Goal: Contribute content: Add original content to the website for others to see

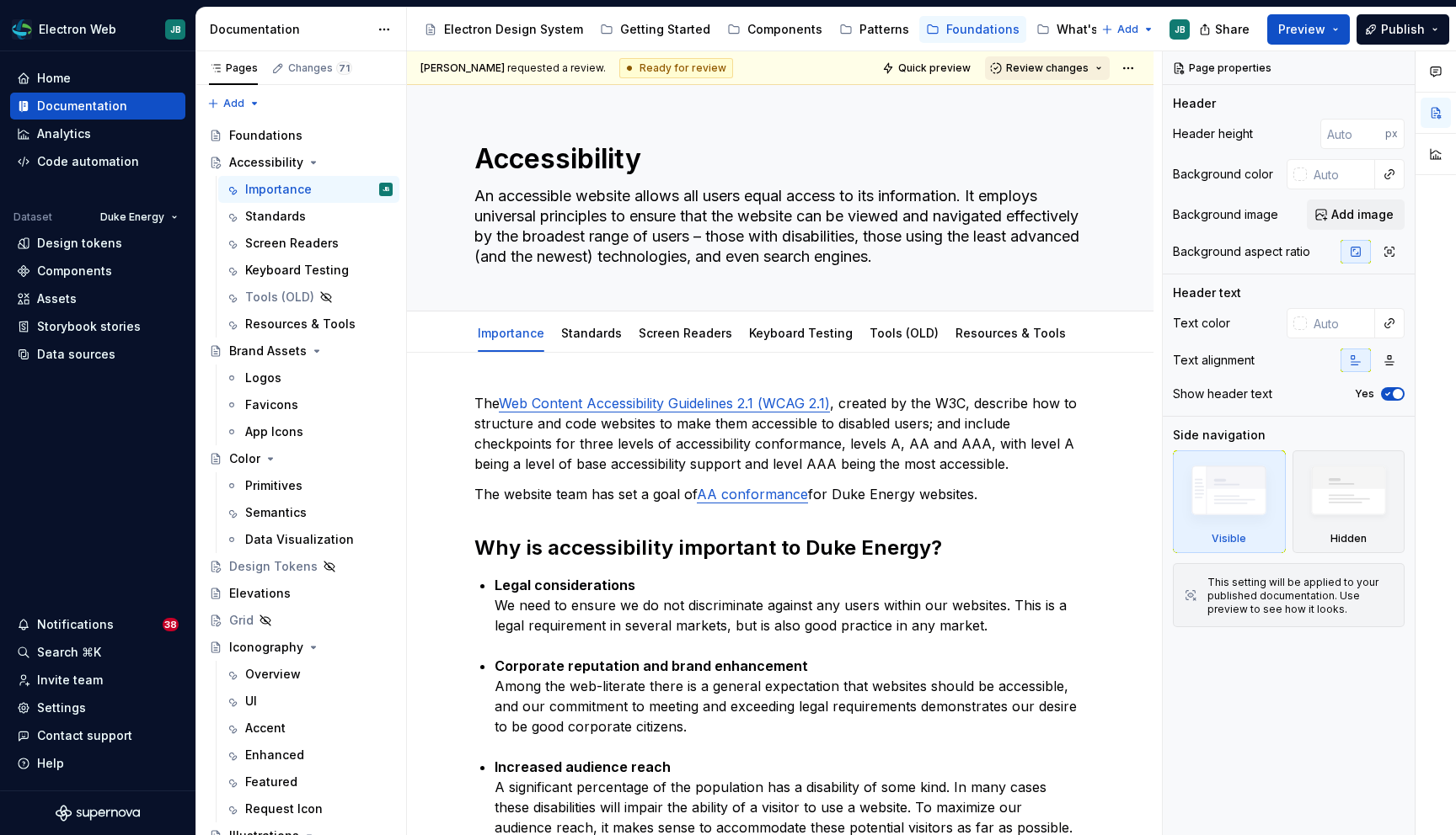
click at [1106, 69] on button "Review changes" at bounding box center [1047, 68] width 125 height 23
click at [1086, 112] on div "This page is ready to publish." at bounding box center [1102, 118] width 147 height 14
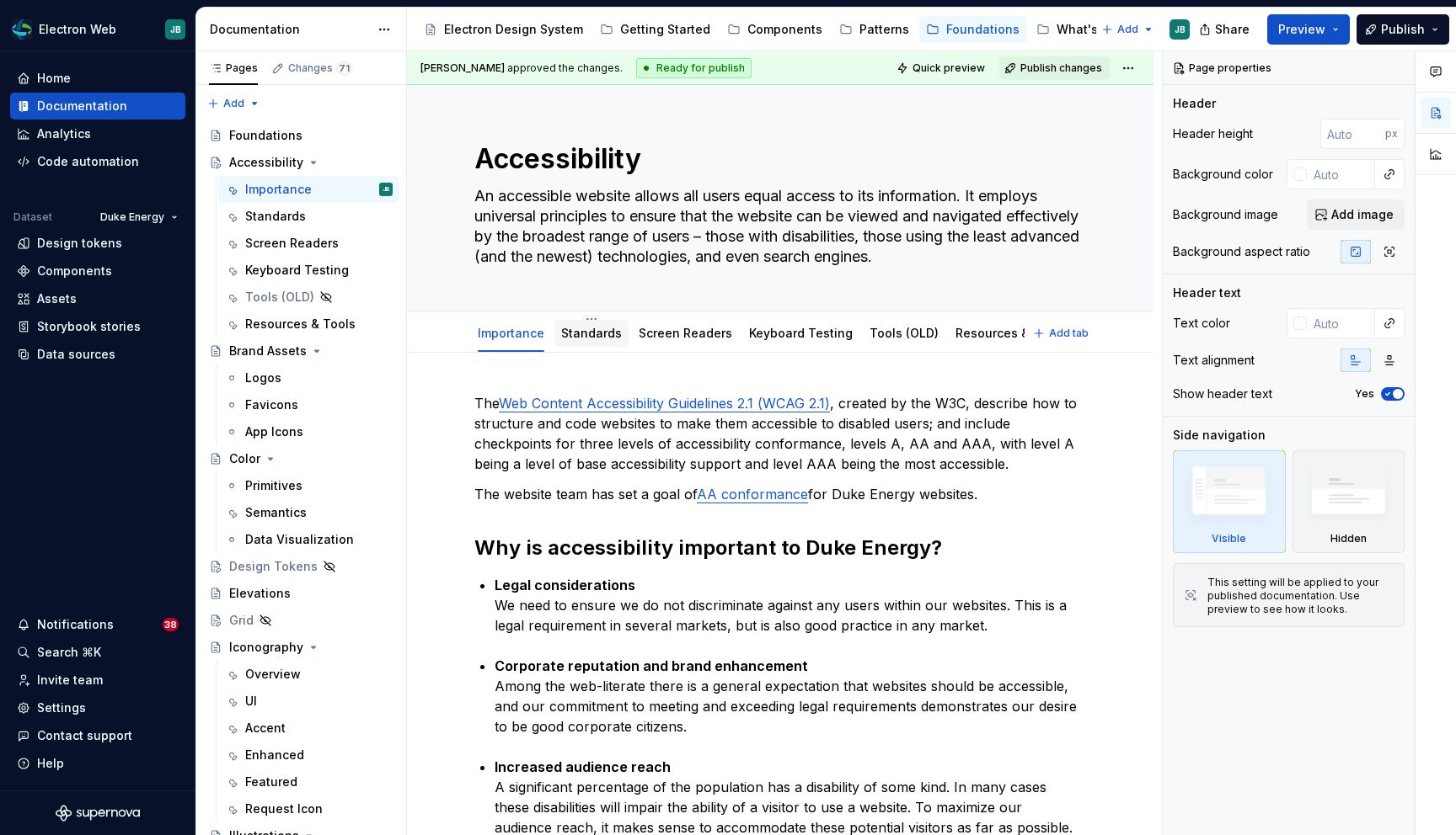
click at [595, 337] on link "Standards" at bounding box center [591, 332] width 60 height 14
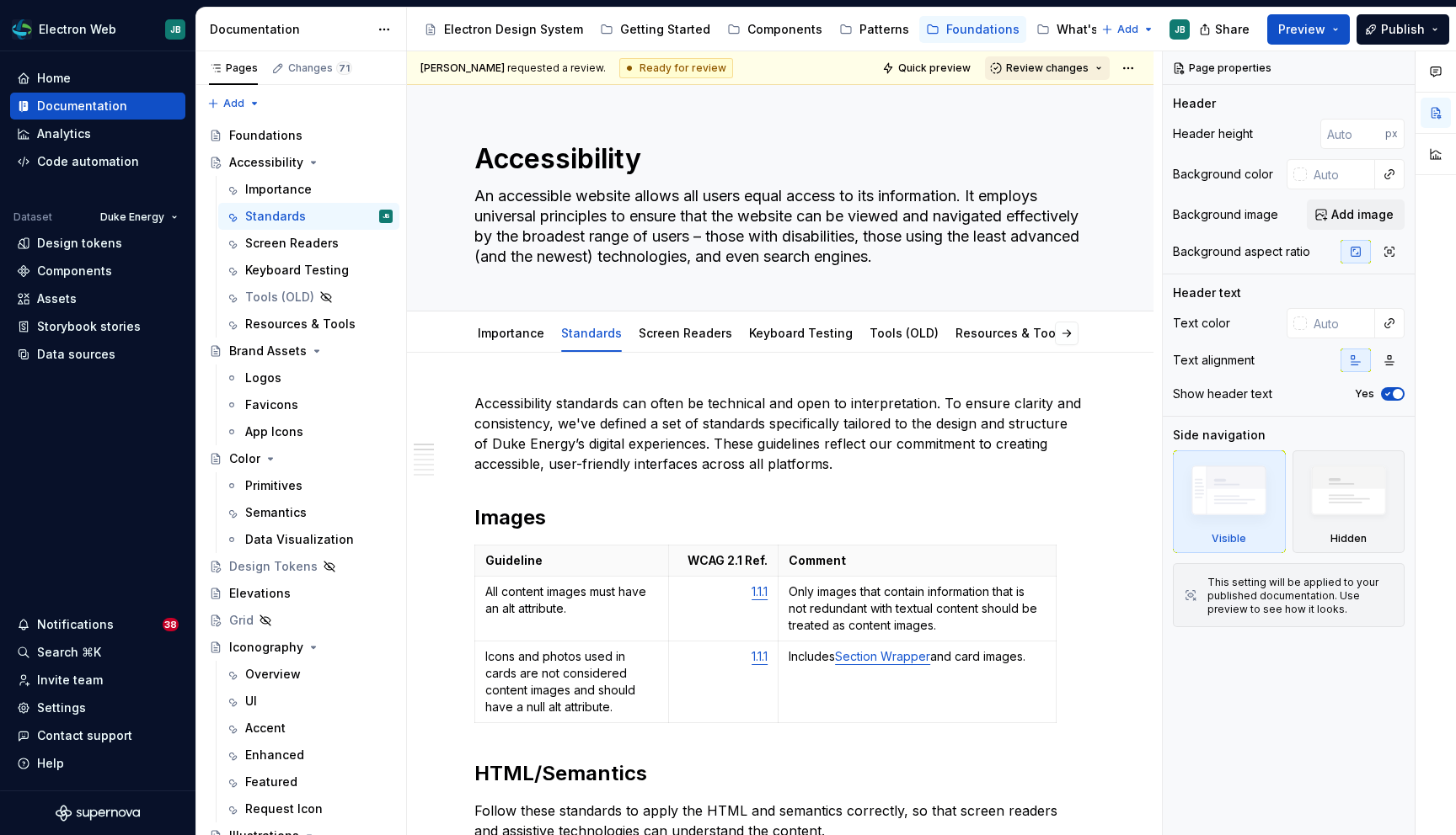
click at [1104, 69] on button "Review changes" at bounding box center [1047, 68] width 125 height 23
click at [1083, 106] on div "Approve" at bounding box center [1102, 101] width 147 height 17
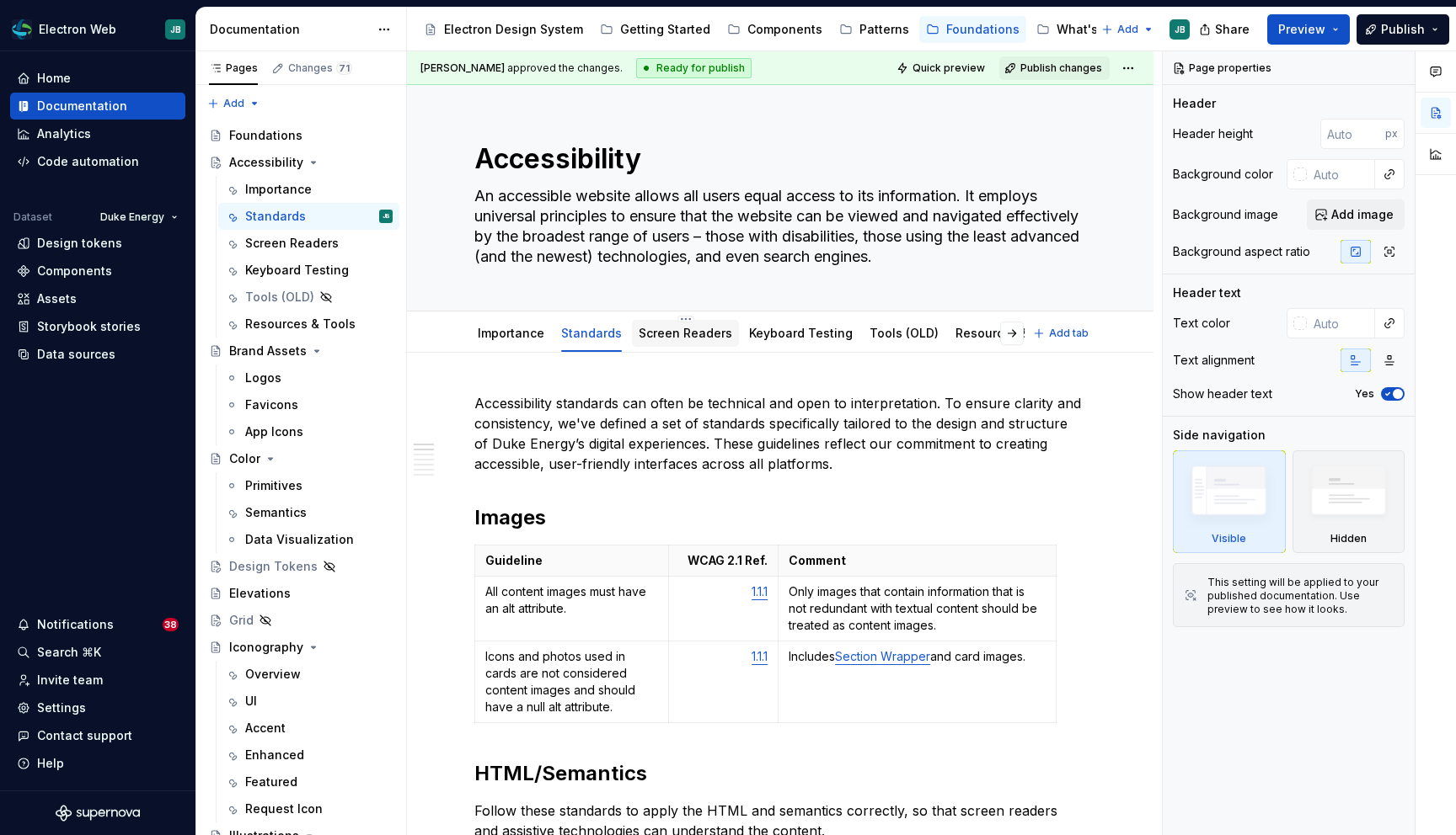
click at [689, 330] on link "Screen Readers" at bounding box center [684, 332] width 94 height 14
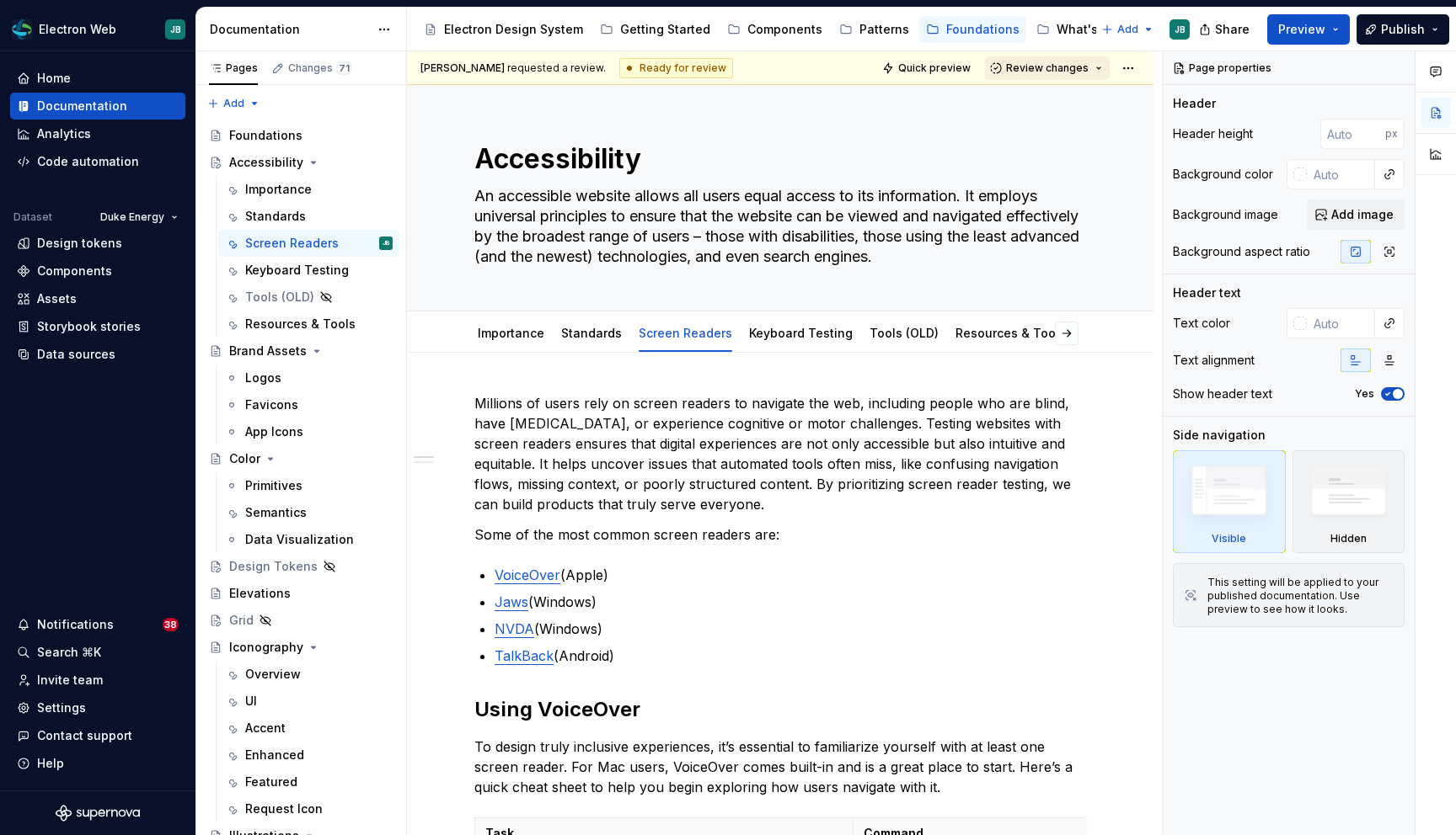
click at [1103, 67] on button "Review changes" at bounding box center [1047, 68] width 125 height 23
click at [1073, 114] on div "This page is ready to publish." at bounding box center [1102, 118] width 147 height 14
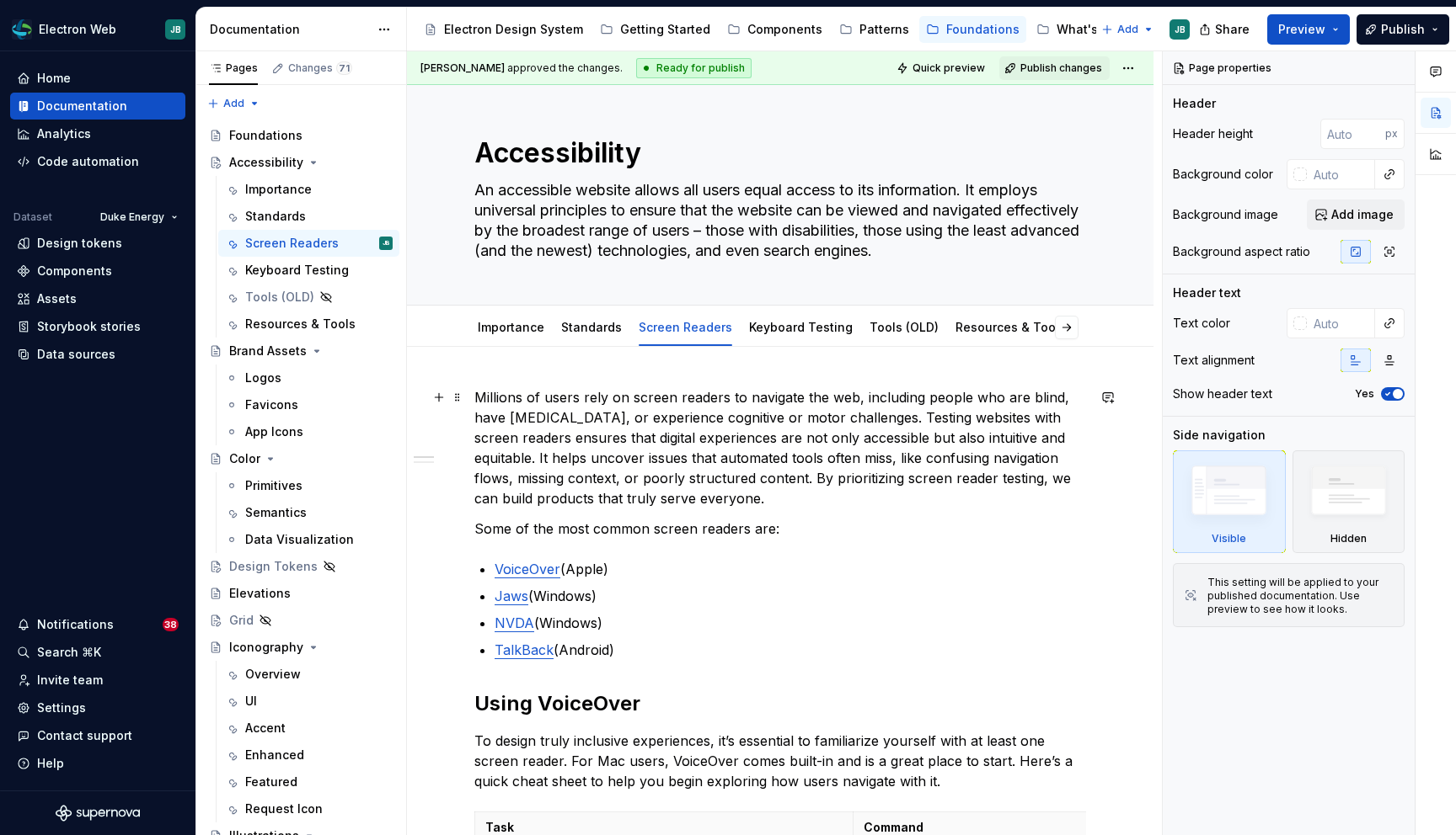
scroll to position [7, 0]
click at [797, 321] on link "Keyboard Testing" at bounding box center [801, 325] width 104 height 14
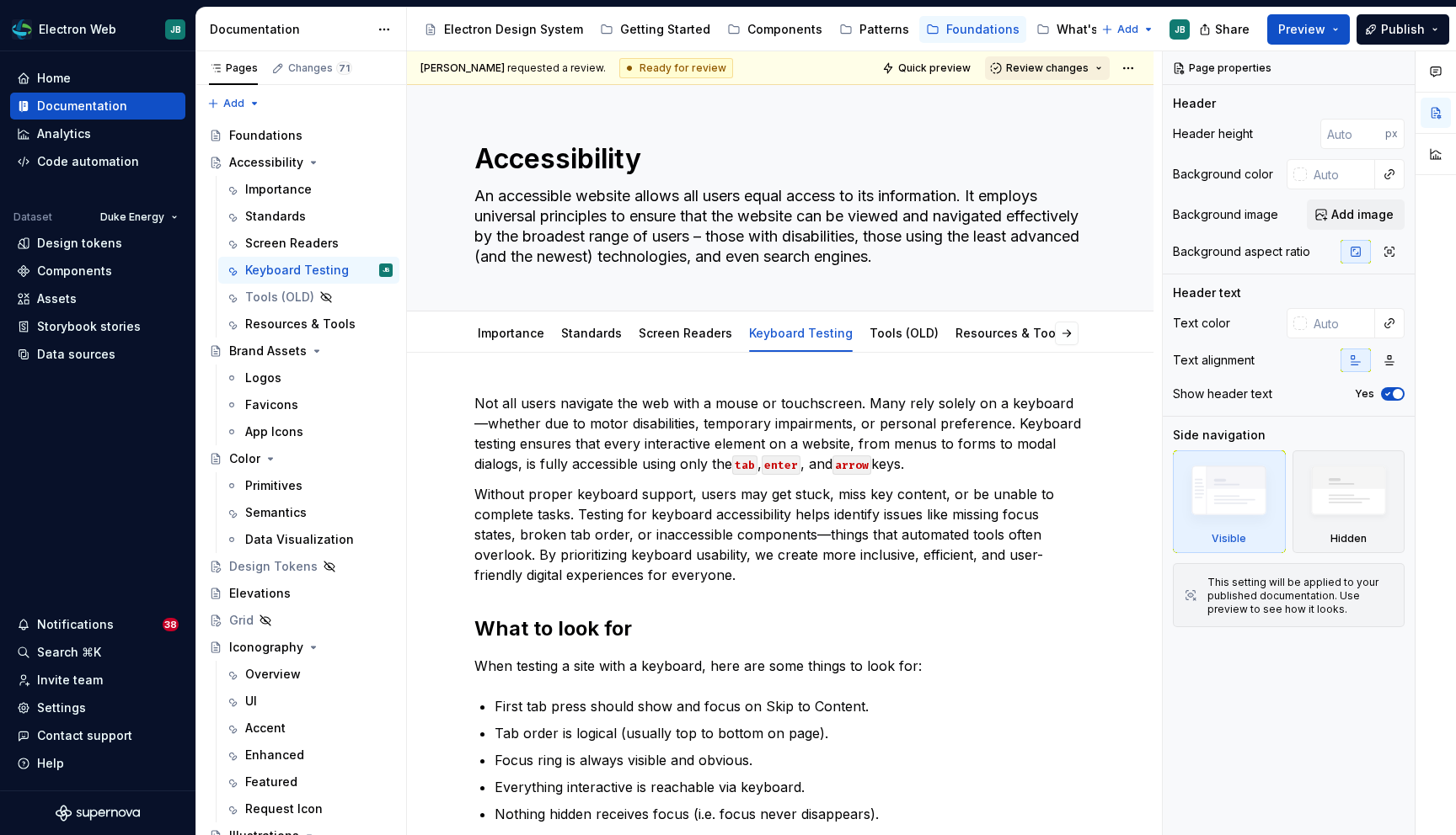
click at [1098, 66] on button "Review changes" at bounding box center [1047, 68] width 125 height 23
click at [1050, 122] on span "Approve This page is ready to publish." at bounding box center [1106, 108] width 209 height 42
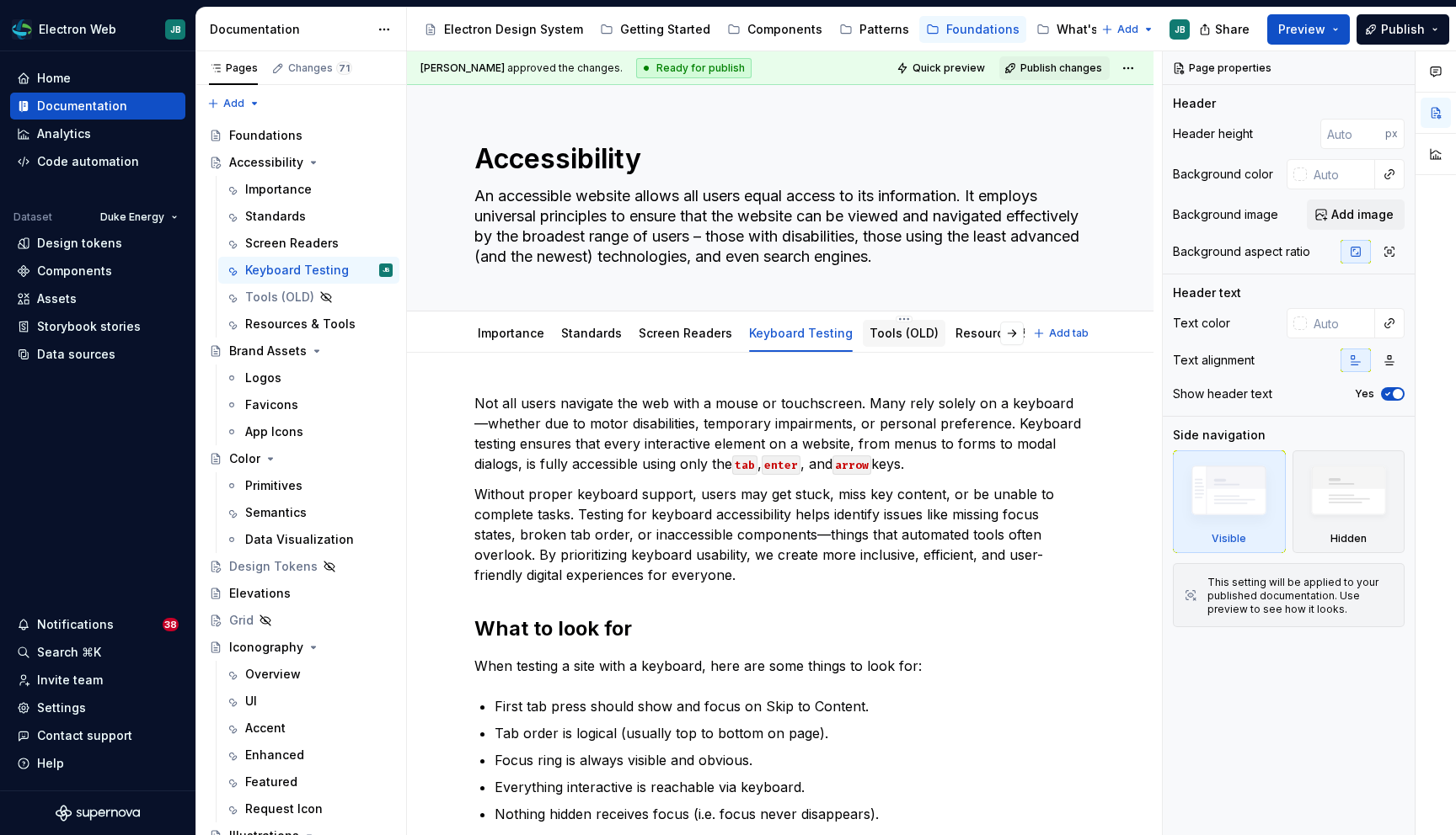
click at [902, 338] on link "Tools (OLD)" at bounding box center [904, 332] width 69 height 14
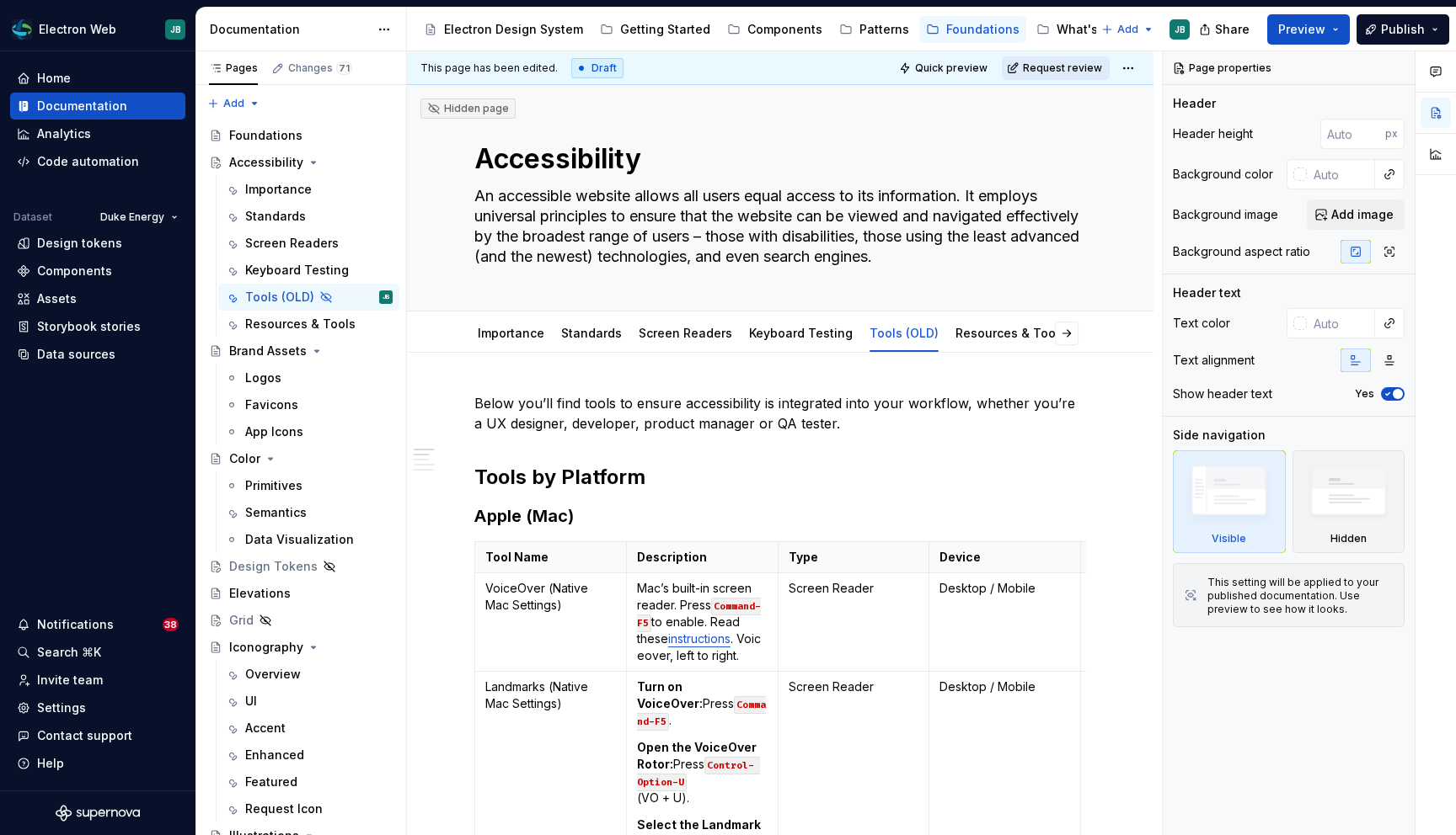
click at [1079, 66] on span "Request review" at bounding box center [1061, 68] width 79 height 14
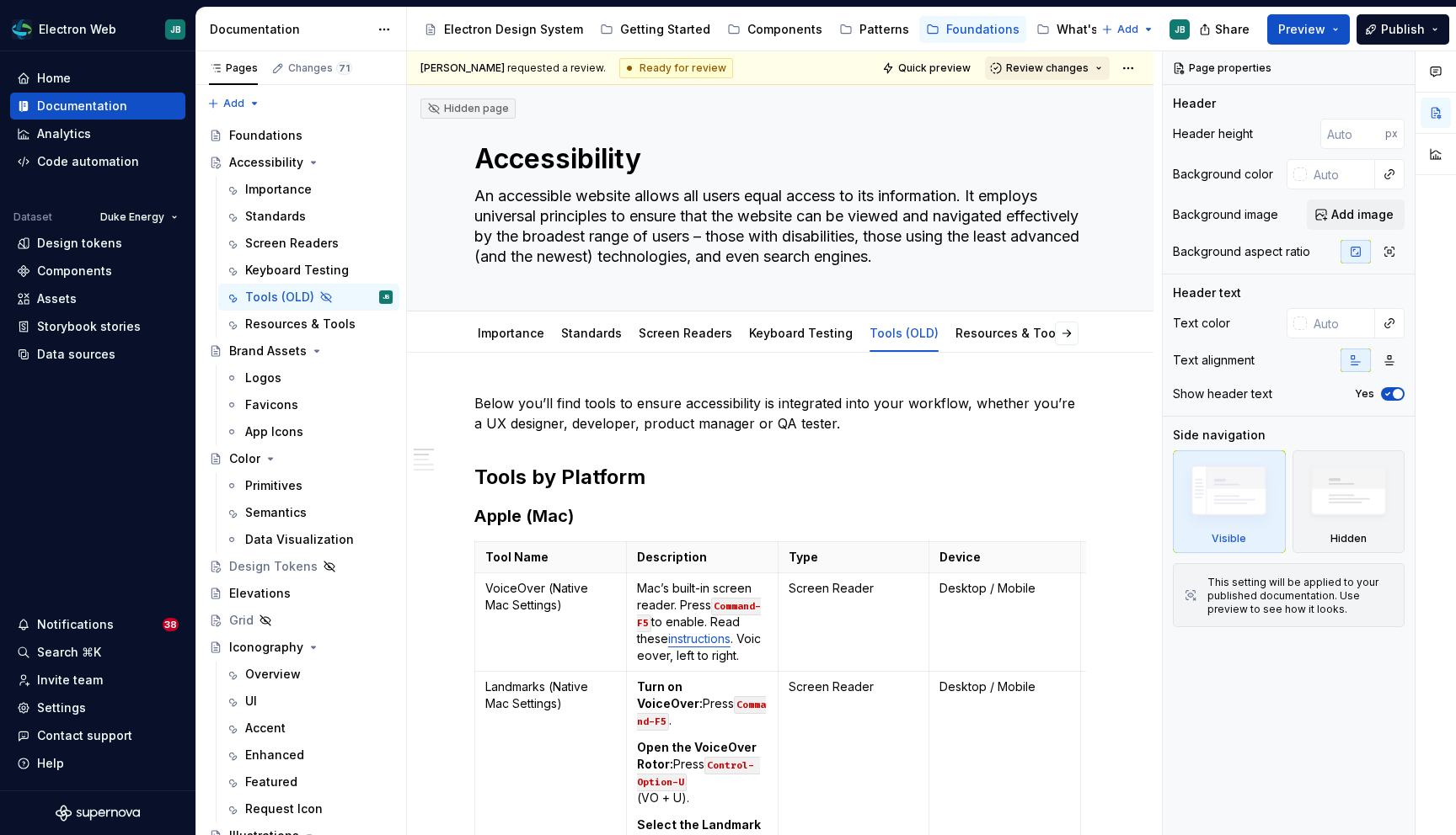
click at [1088, 65] on span "Review changes" at bounding box center [1047, 68] width 82 height 14
click at [1058, 107] on div "Approve" at bounding box center [1102, 101] width 147 height 17
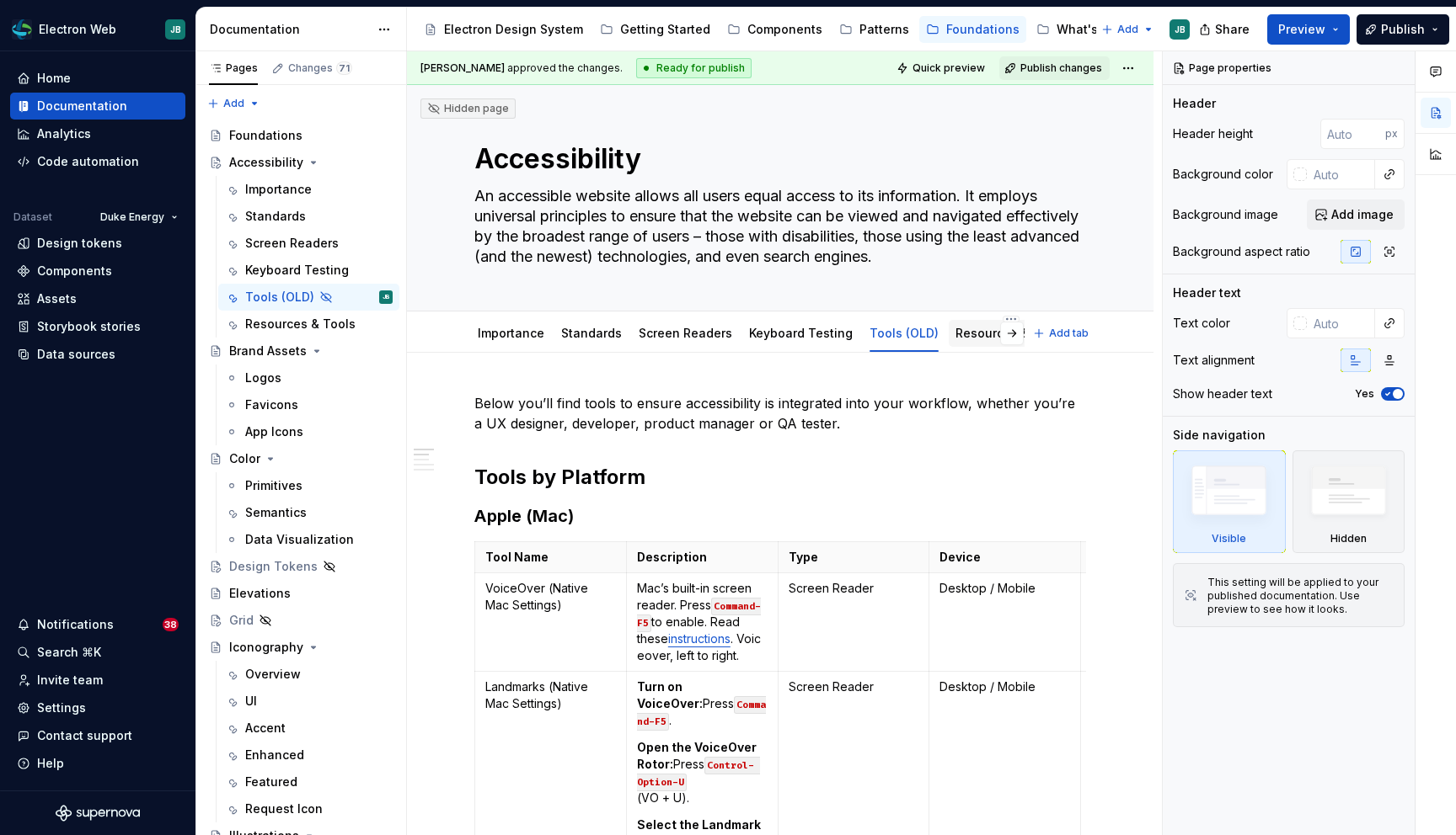
click at [987, 330] on link "Resources & Tools" at bounding box center [1010, 332] width 110 height 14
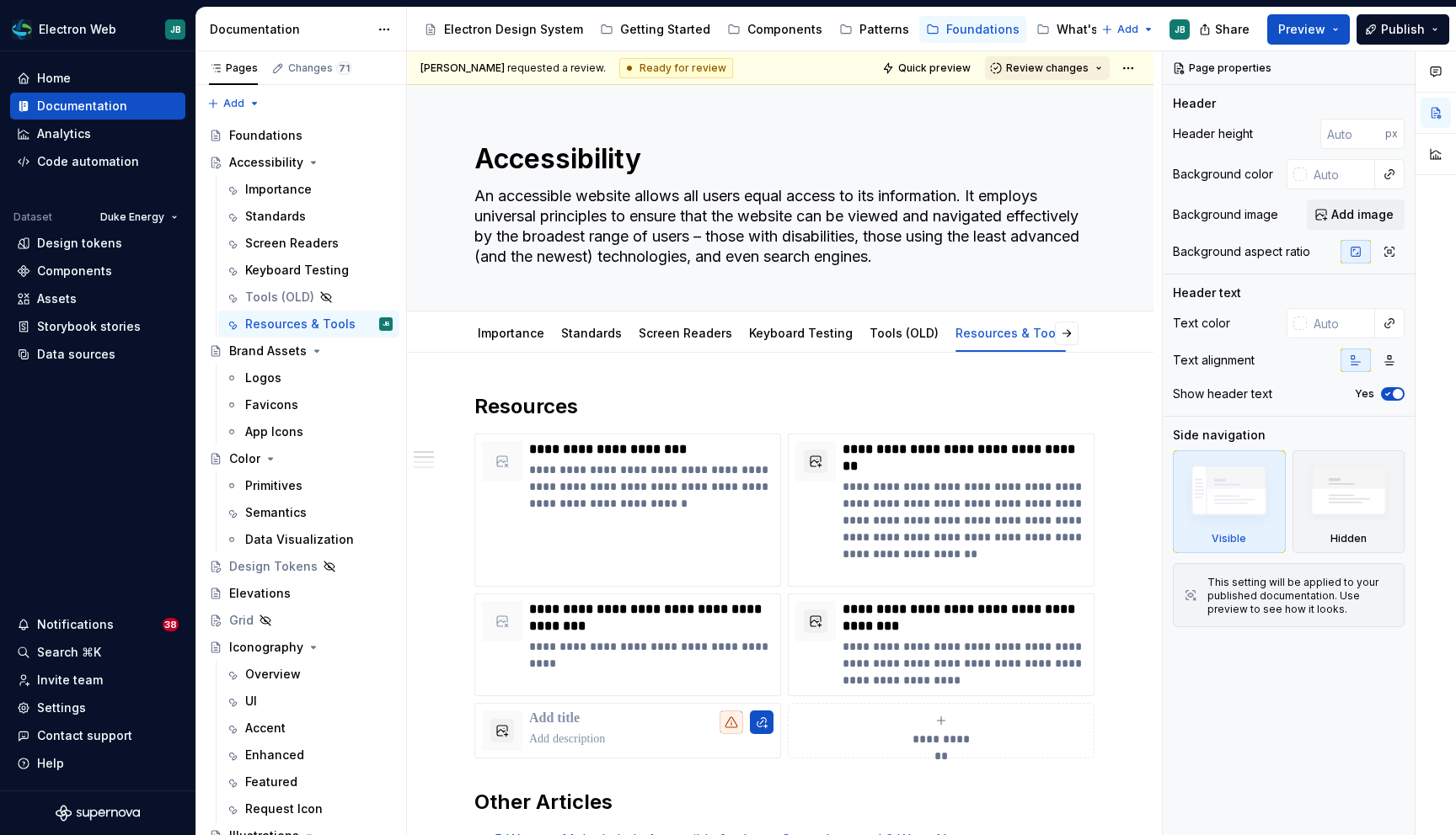
click at [1104, 72] on button "Review changes" at bounding box center [1047, 68] width 125 height 23
click at [1056, 105] on div "Approve" at bounding box center [1102, 101] width 147 height 17
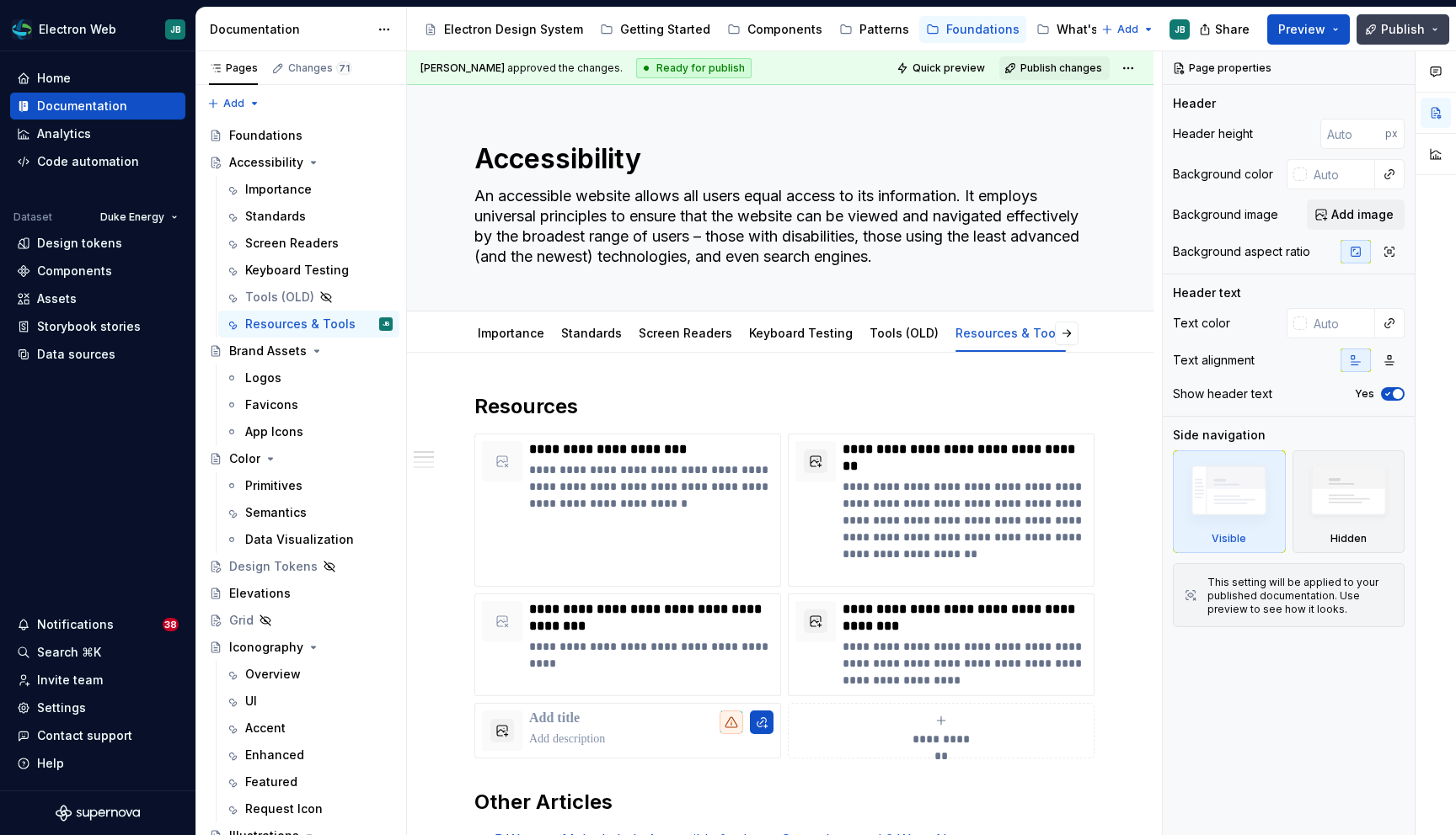
click at [1439, 22] on button "Publish" at bounding box center [1402, 29] width 93 height 31
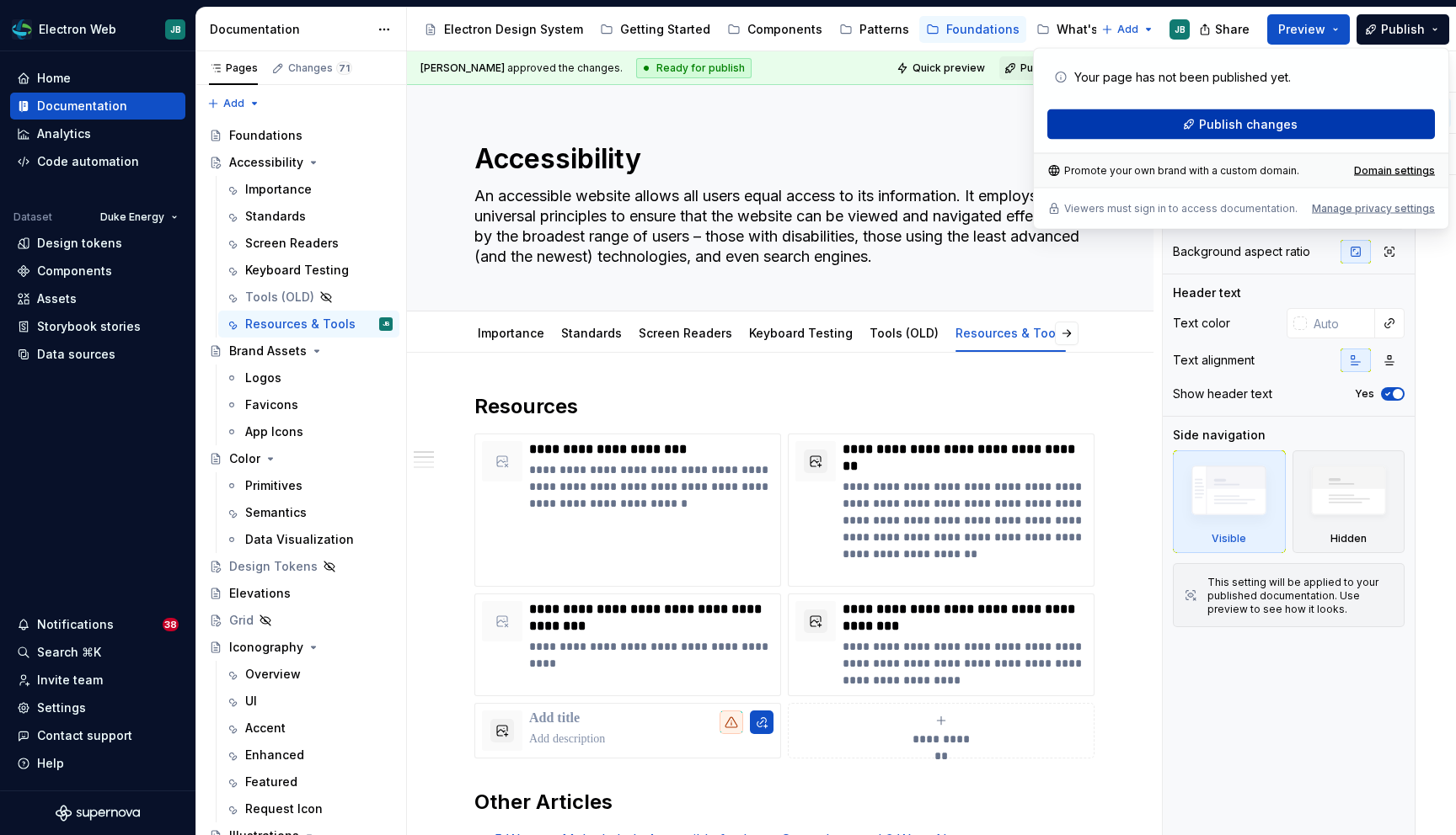
click at [1293, 118] on button "Publish changes" at bounding box center [1241, 124] width 387 height 31
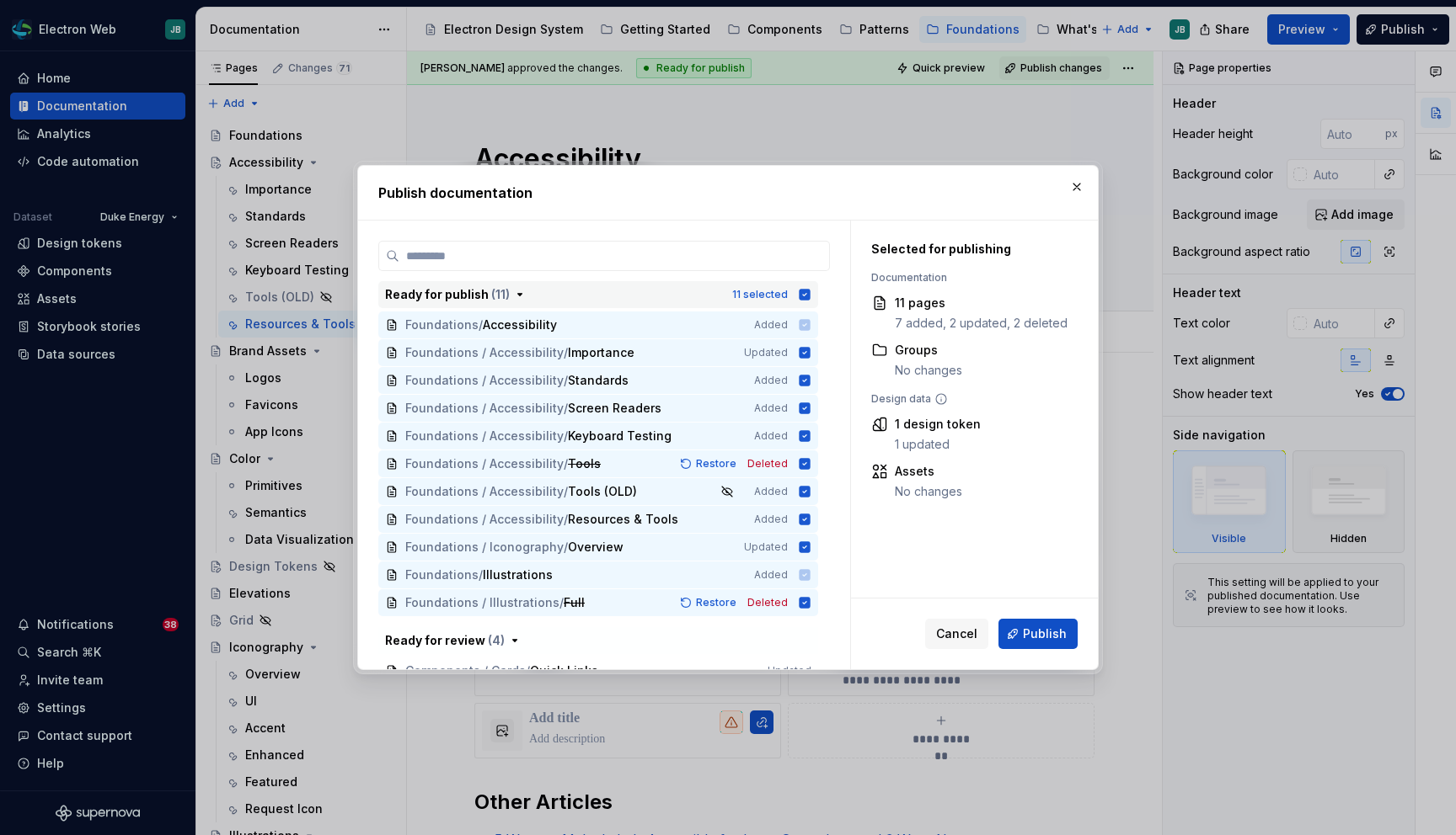
click at [810, 293] on icon "button" at bounding box center [805, 294] width 11 height 11
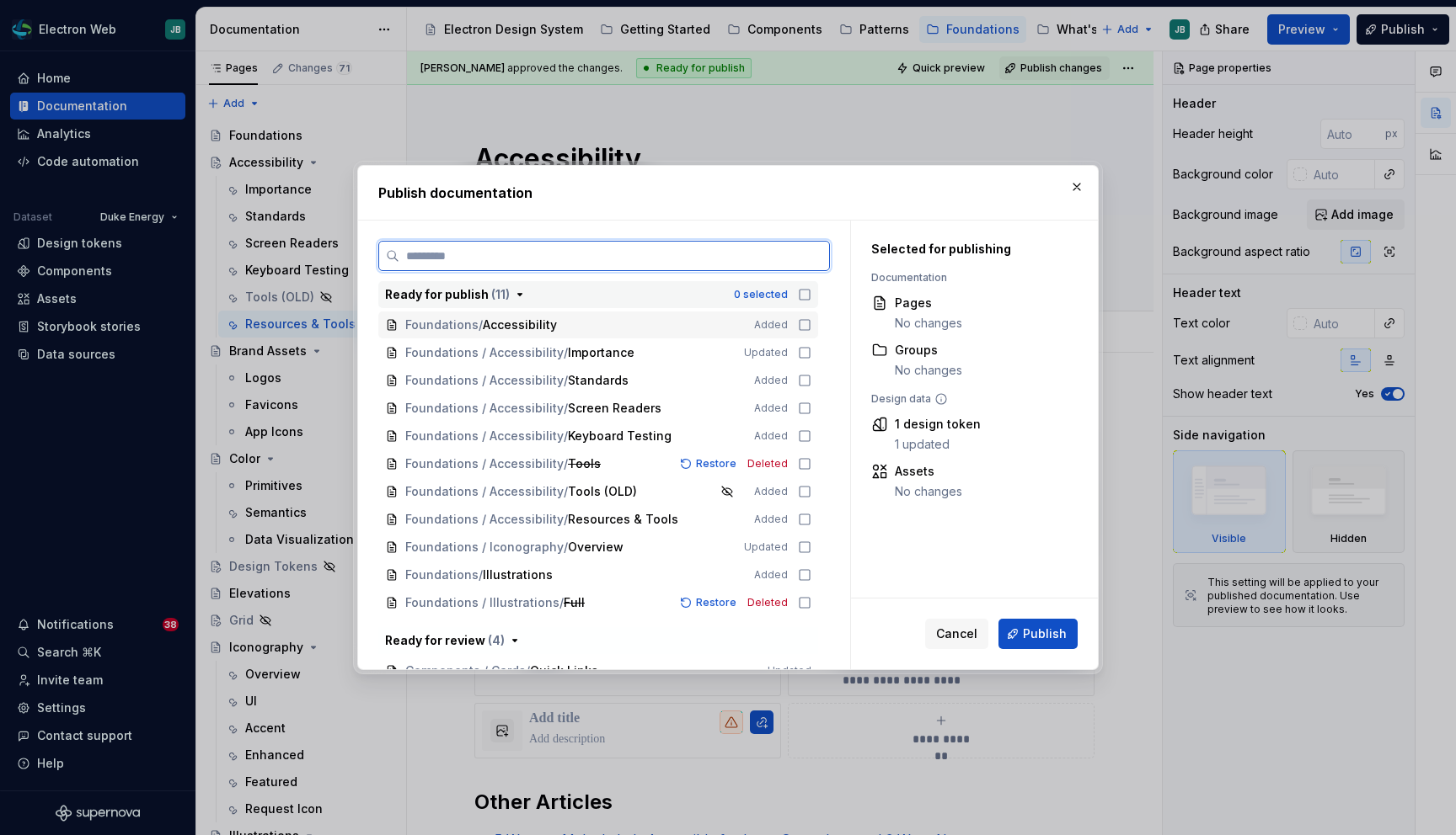
click at [811, 324] on icon at bounding box center [804, 325] width 14 height 14
click at [810, 349] on icon at bounding box center [804, 353] width 14 height 14
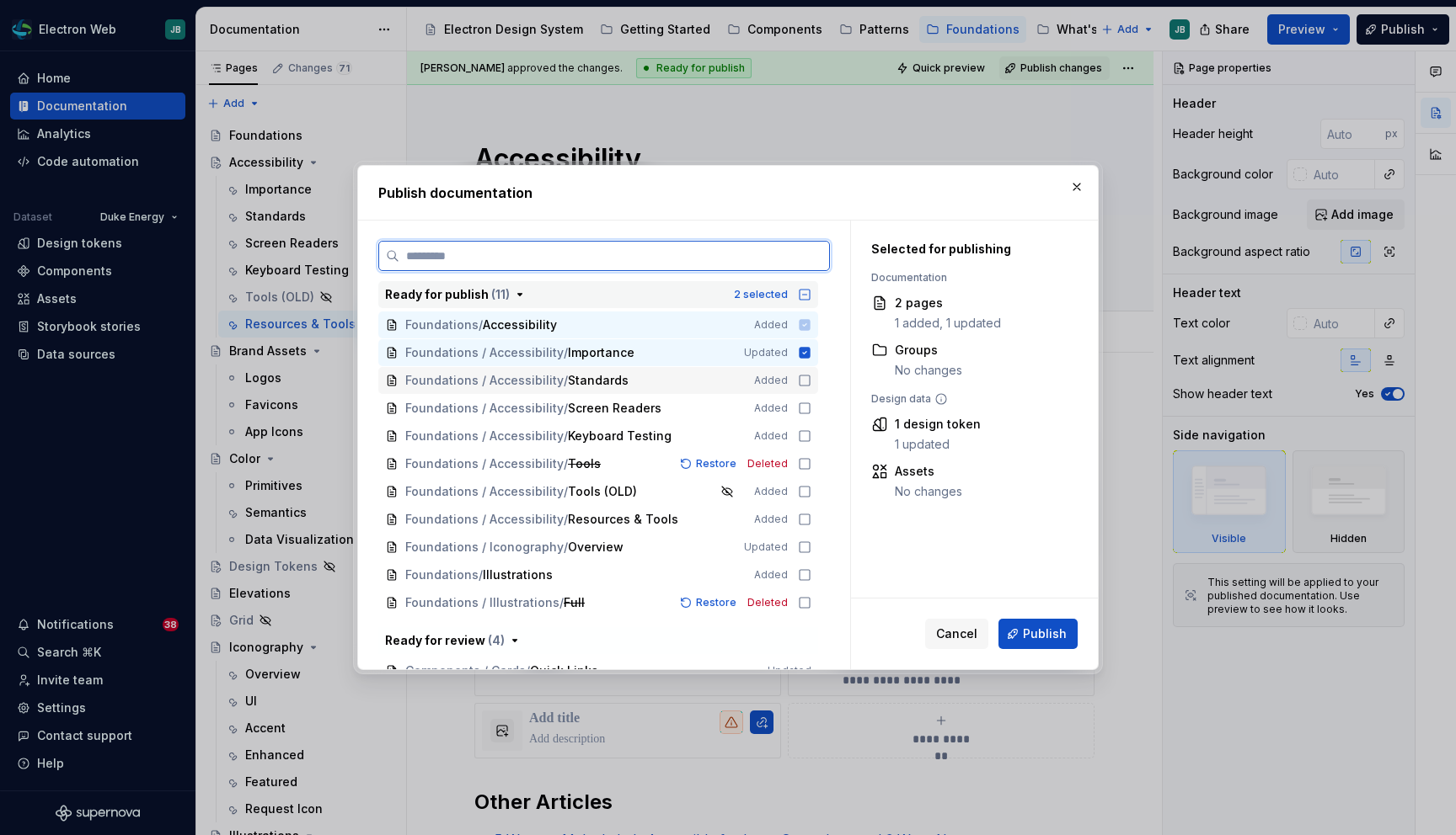
click at [811, 377] on icon at bounding box center [804, 380] width 14 height 14
click at [811, 405] on icon at bounding box center [804, 408] width 14 height 14
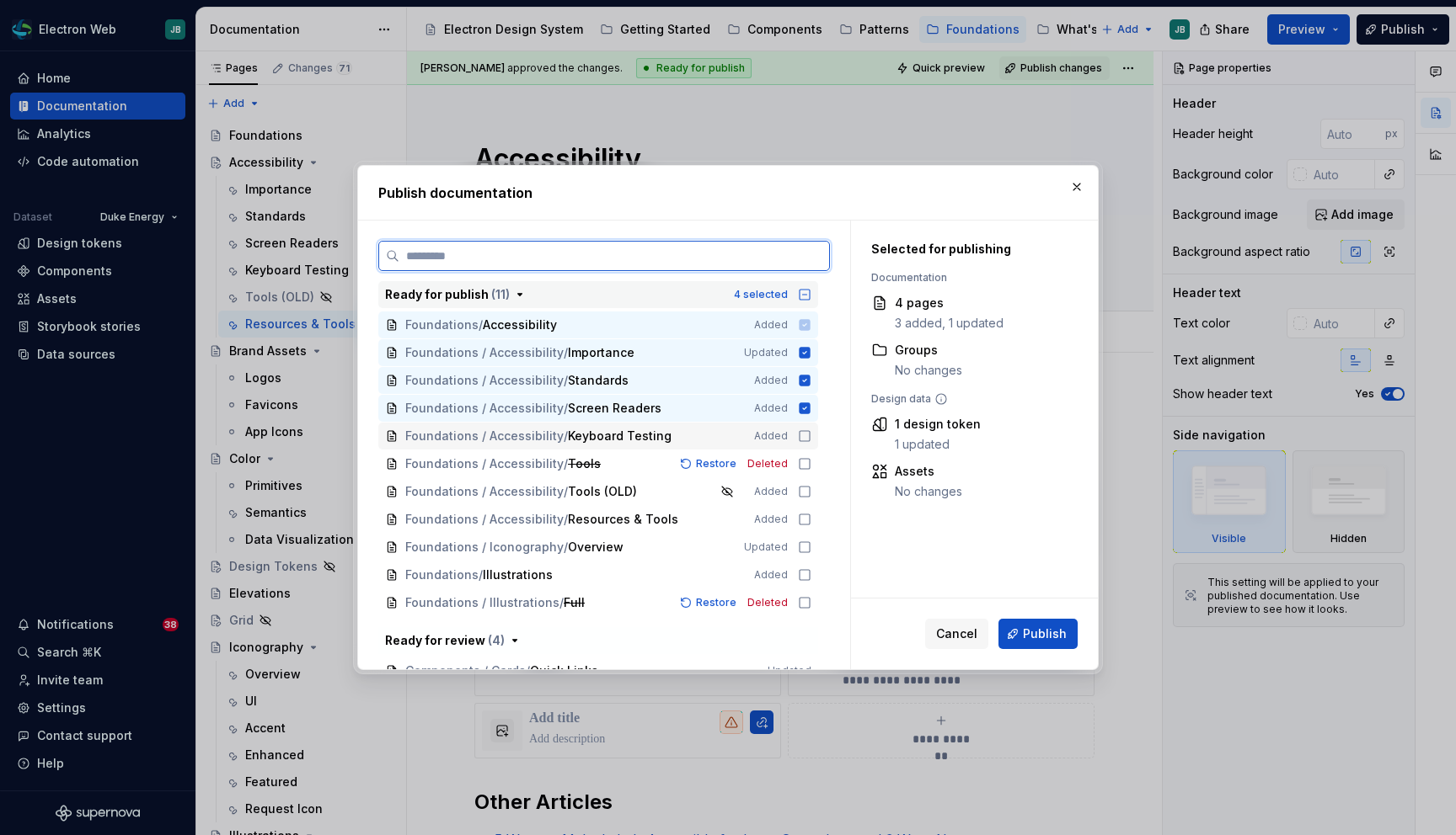
click at [811, 432] on icon at bounding box center [804, 436] width 14 height 14
click at [811, 466] on icon at bounding box center [804, 464] width 14 height 14
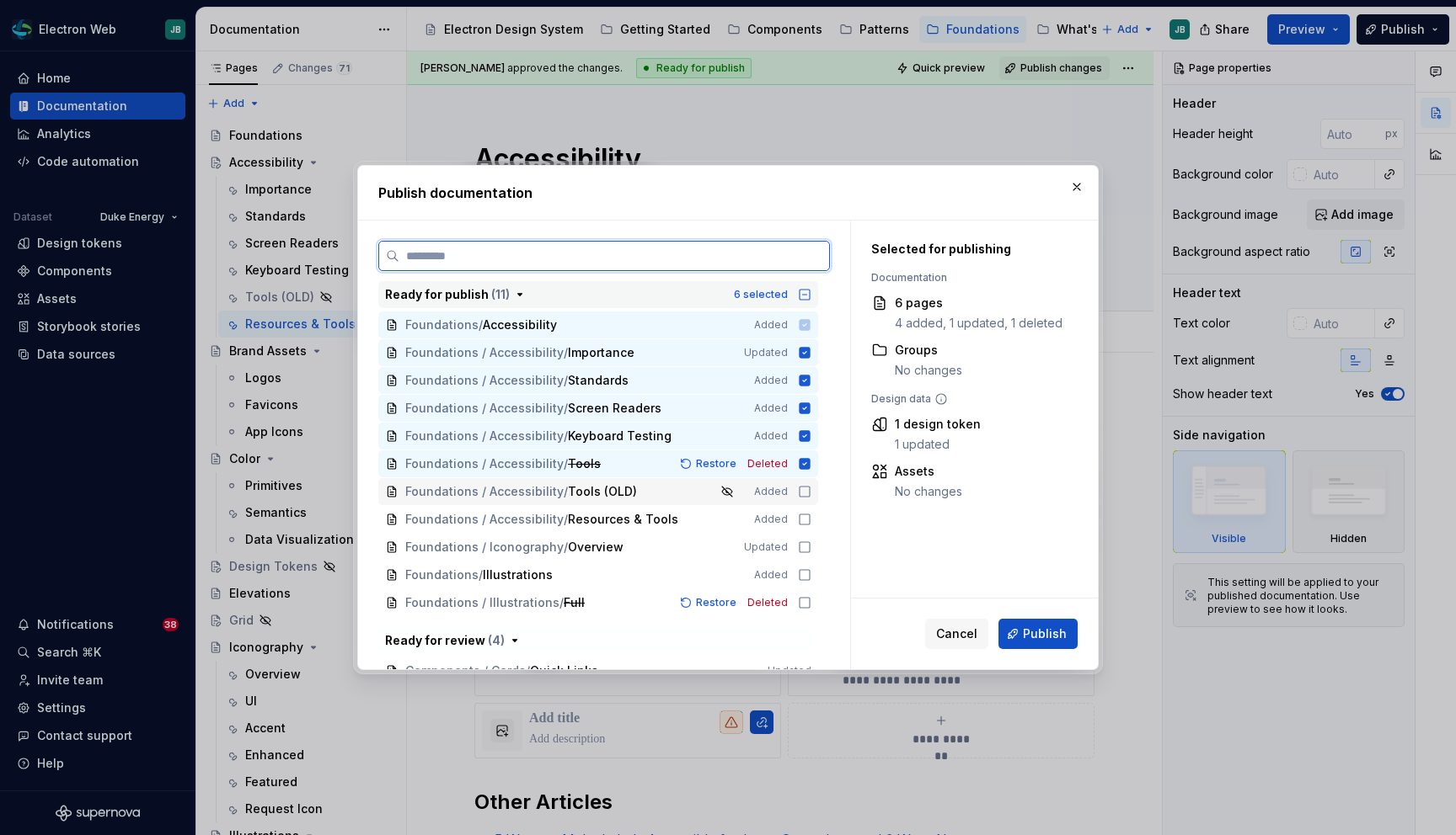
click at [810, 489] on icon at bounding box center [804, 492] width 14 height 14
click at [810, 519] on icon at bounding box center [804, 519] width 14 height 14
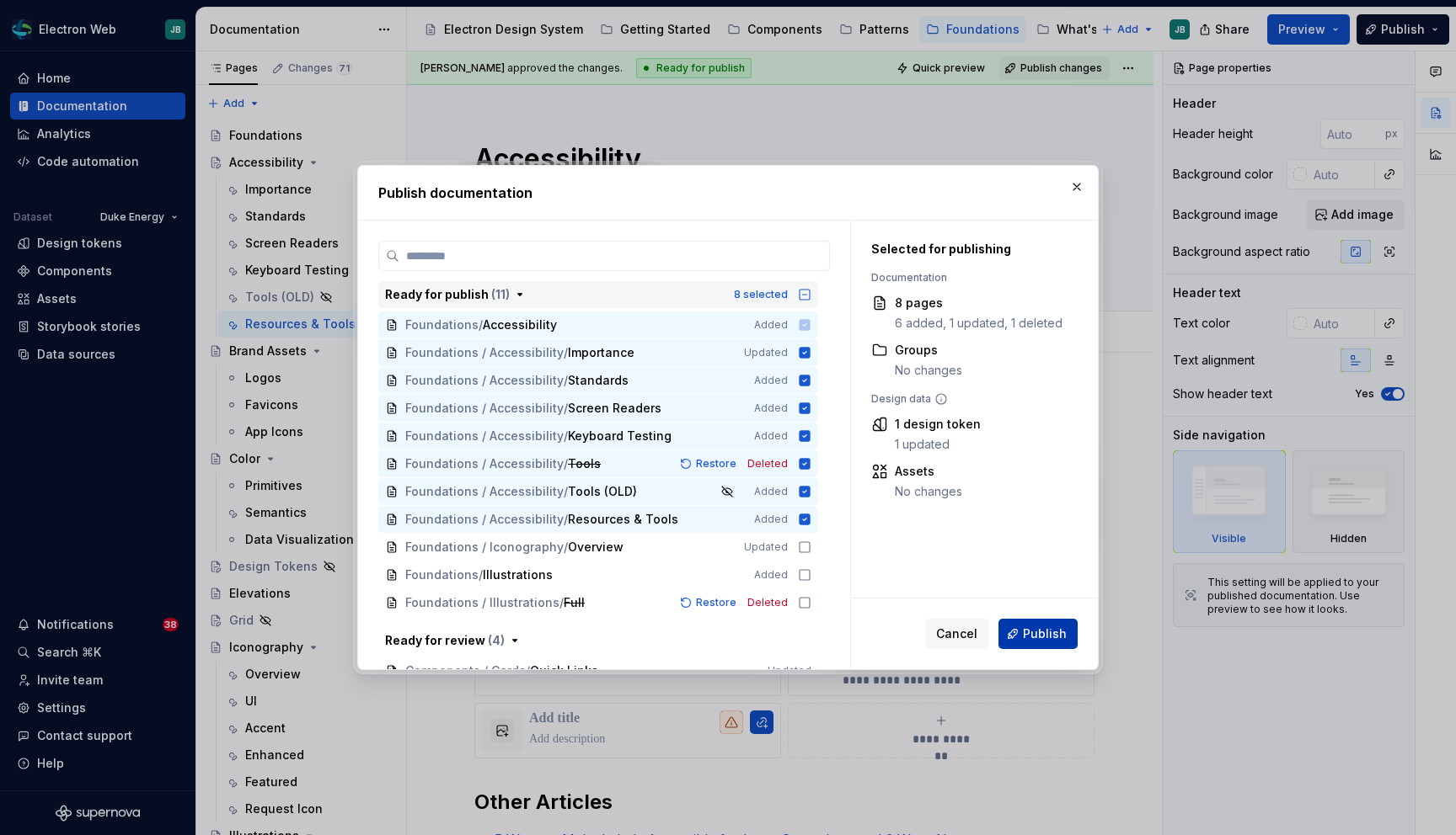
click at [1041, 628] on span "Publish" at bounding box center [1044, 634] width 44 height 17
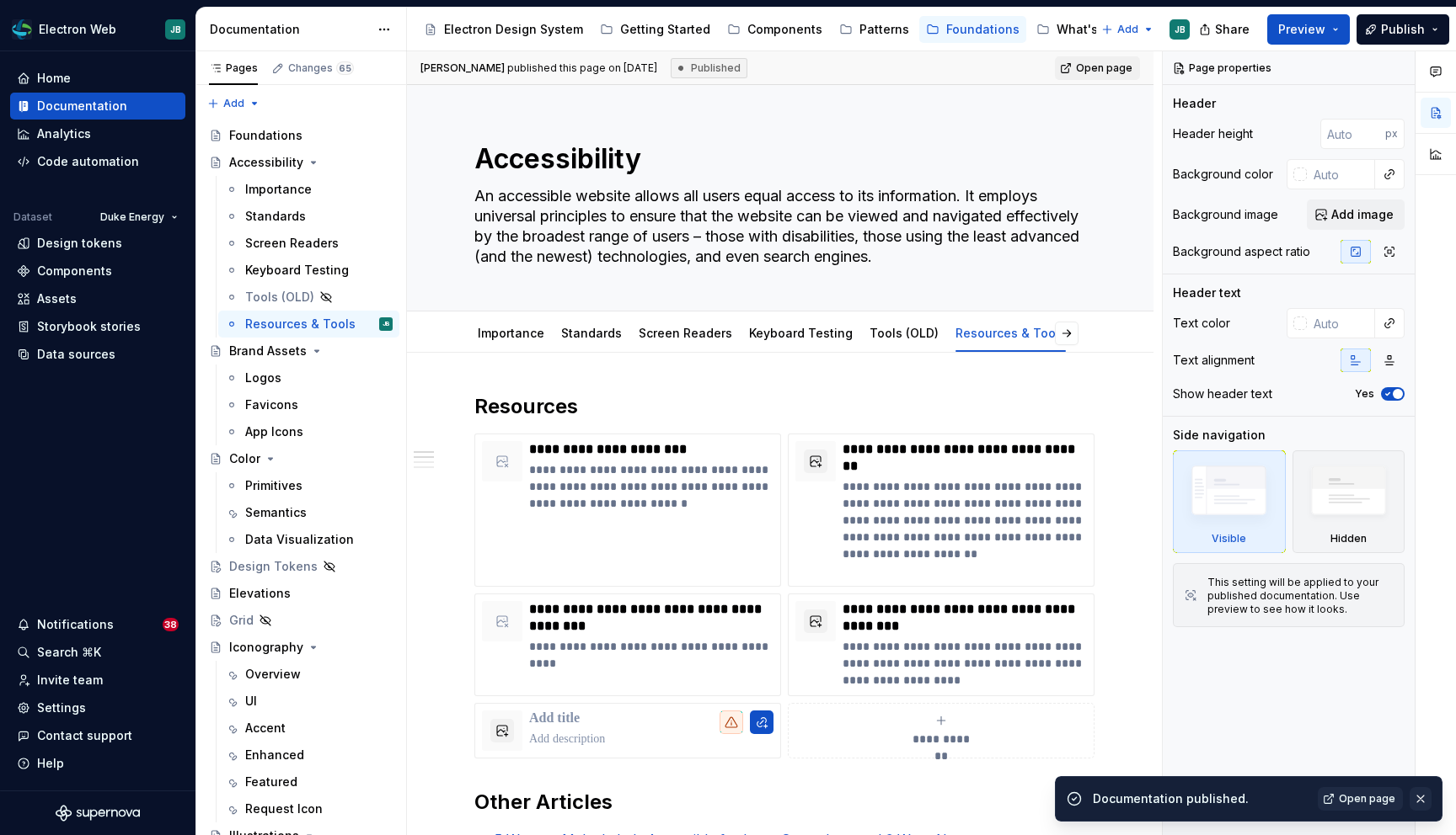
click at [1423, 796] on button "button" at bounding box center [1421, 798] width 22 height 23
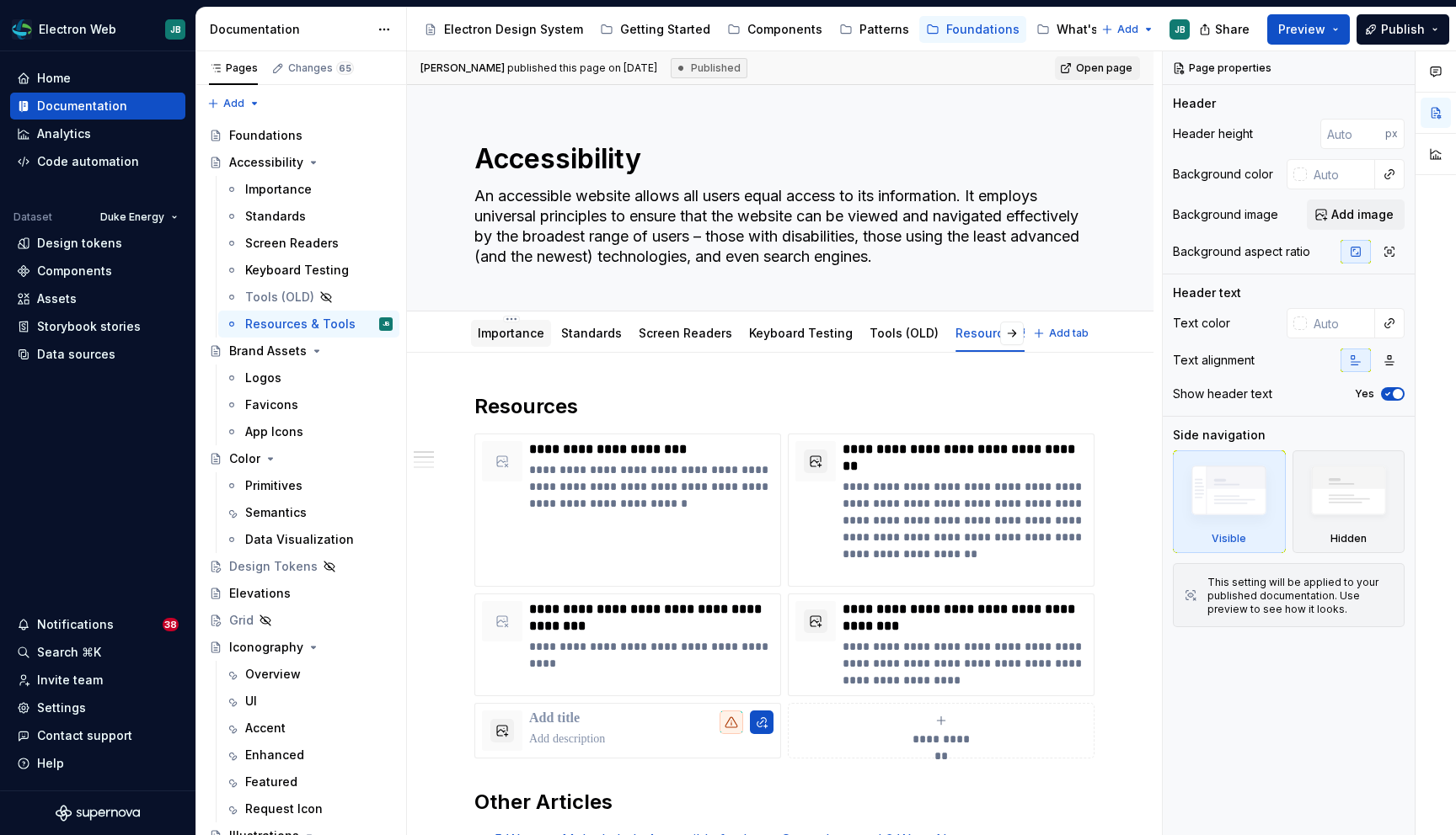
click at [507, 330] on link "Importance" at bounding box center [511, 332] width 67 height 14
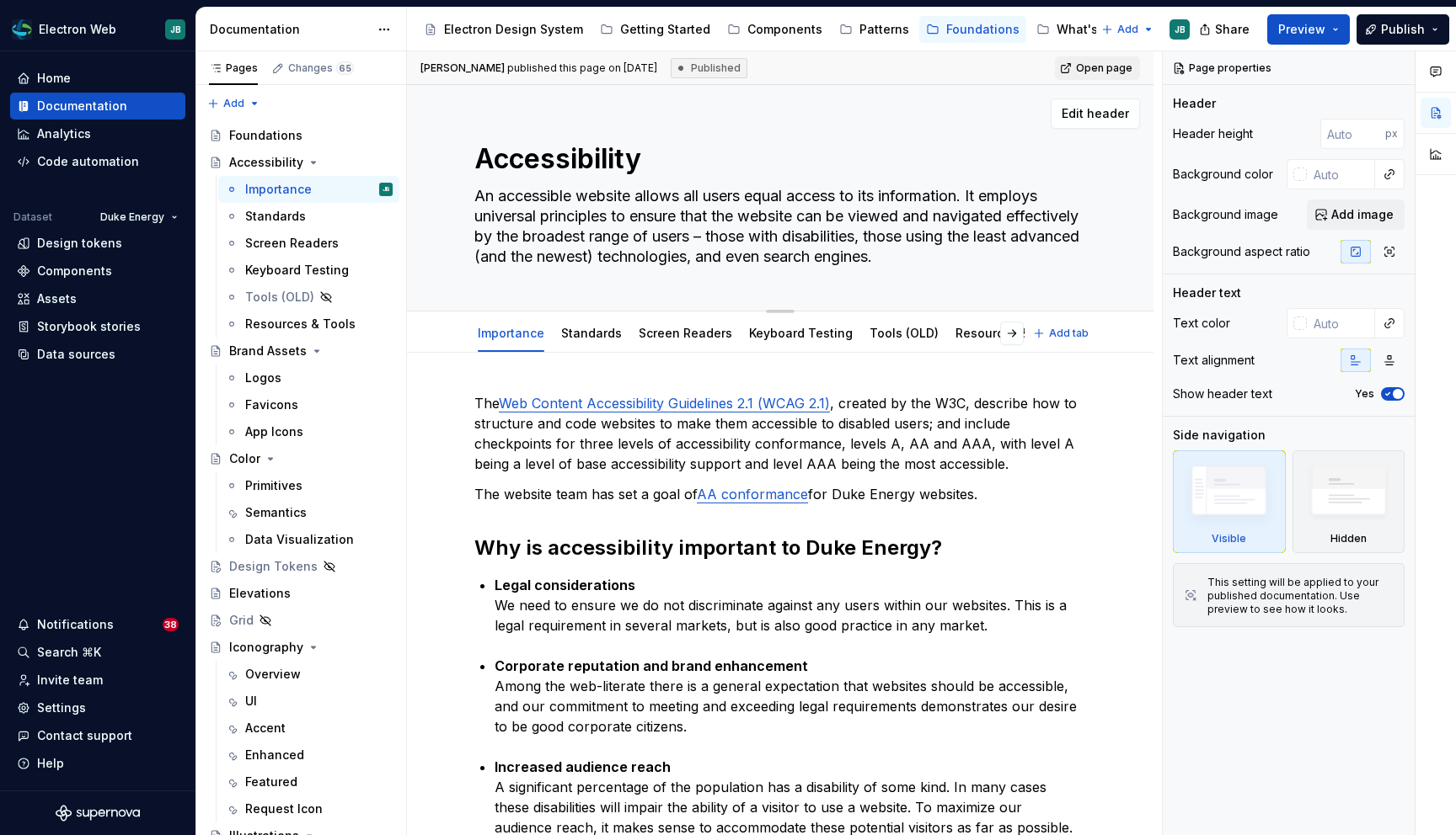
drag, startPoint x: 1010, startPoint y: 256, endPoint x: 686, endPoint y: 221, distance: 325.9
click at [686, 220] on textarea "An accessible website allows all users equal access to its information. It empl…" at bounding box center [776, 226] width 611 height 88
click at [686, 221] on textarea "An accessible website allows all users equal access to its information. It empl…" at bounding box center [776, 226] width 611 height 88
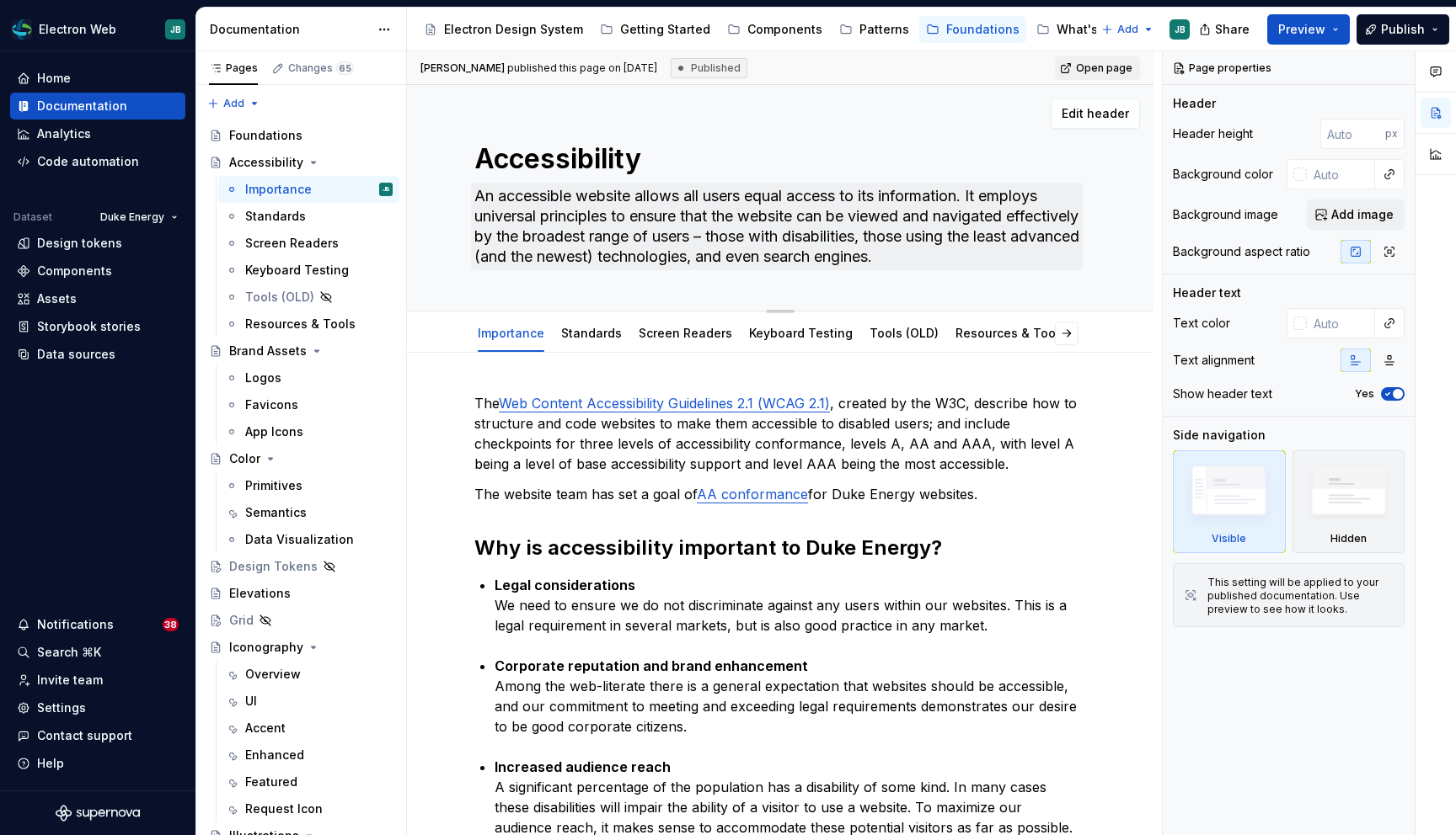
type textarea "*"
